Goal: Task Accomplishment & Management: Manage account settings

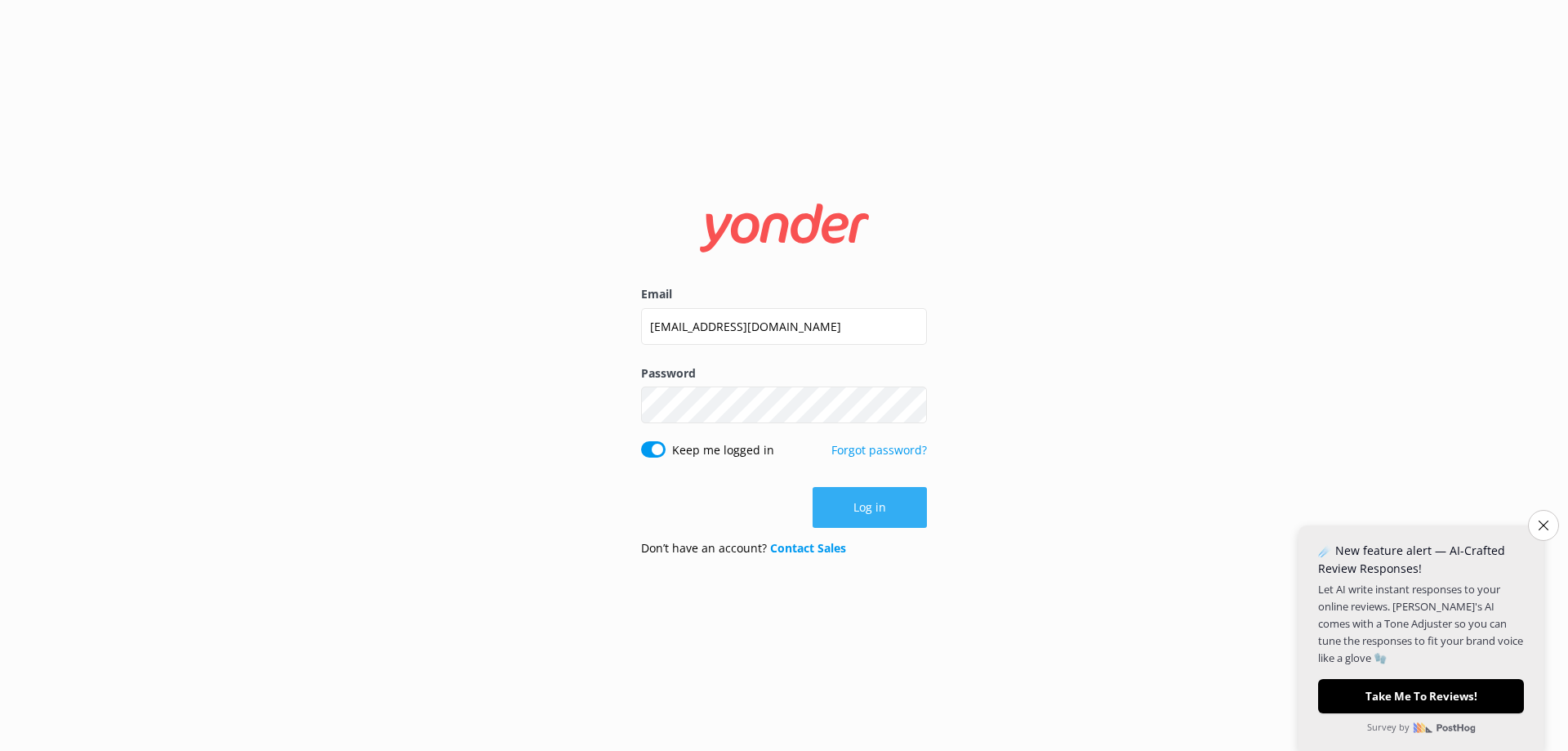
click at [880, 501] on button "Log in" at bounding box center [870, 507] width 114 height 41
